Goal: Task Accomplishment & Management: Manage account settings

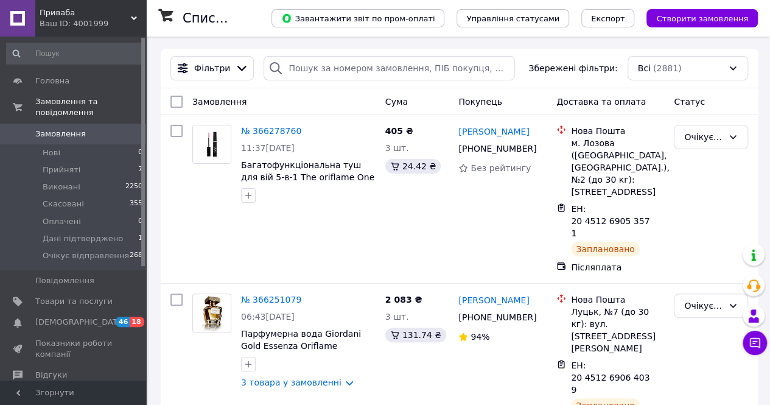
drag, startPoint x: 118, startPoint y: 128, endPoint x: 120, endPoint y: 60, distance: 68.2
